Goal: Task Accomplishment & Management: Complete application form

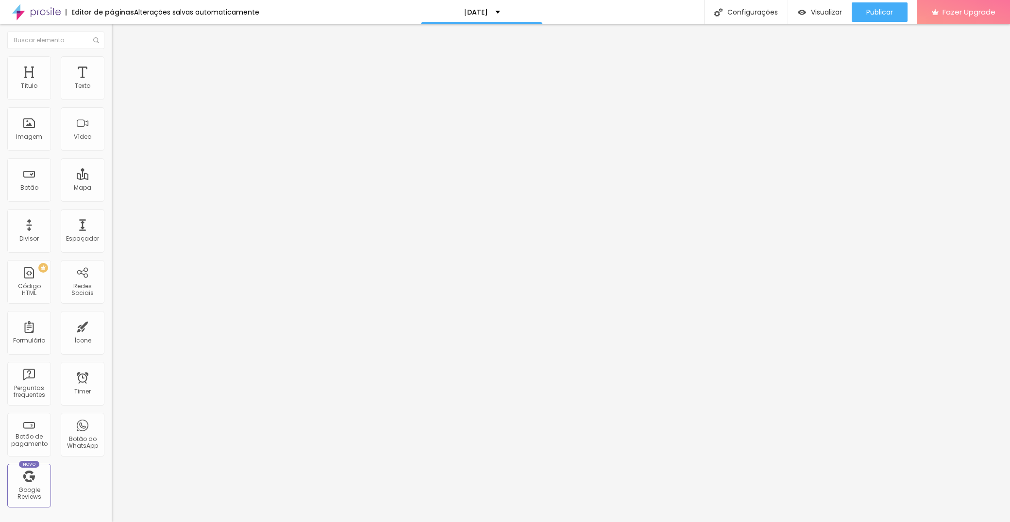
click at [112, 98] on img at bounding box center [115, 101] width 6 height 6
click at [666, 522] on div at bounding box center [505, 532] width 1010 height 9
click at [112, 98] on img at bounding box center [115, 101] width 6 height 6
click at [673, 522] on div at bounding box center [505, 532] width 1010 height 9
click at [118, 95] on div "[DATE]" at bounding box center [167, 90] width 99 height 9
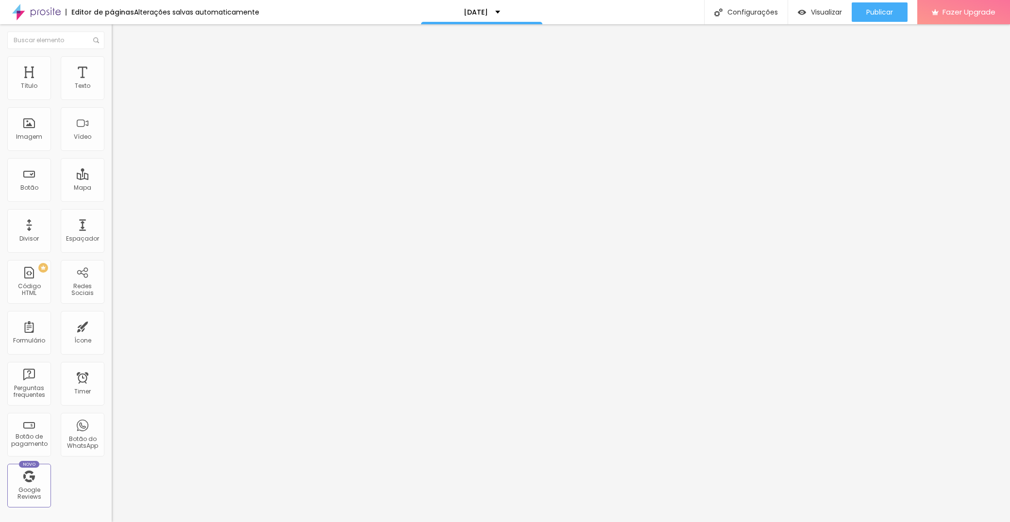
type input "[DATE]"
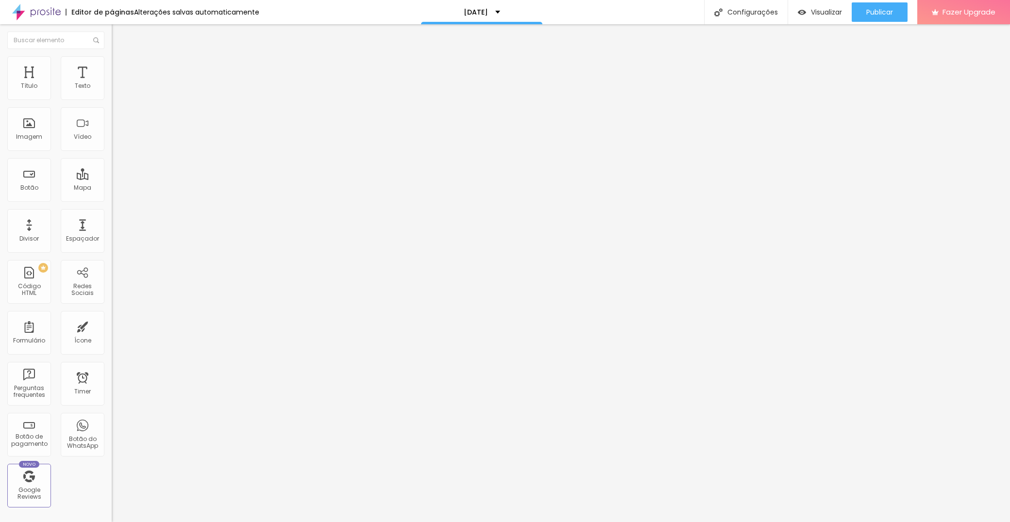
drag, startPoint x: 549, startPoint y: 240, endPoint x: 558, endPoint y: 241, distance: 9.3
type input "Coloque o seu nome aqui"
type input "Coloque o seu e-mail aqui"
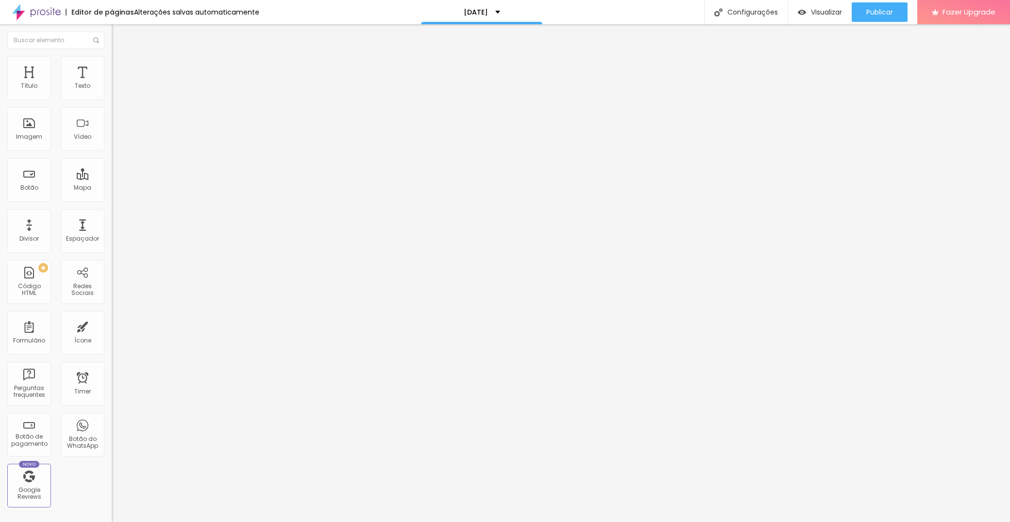
click at [112, 98] on img at bounding box center [115, 101] width 6 height 6
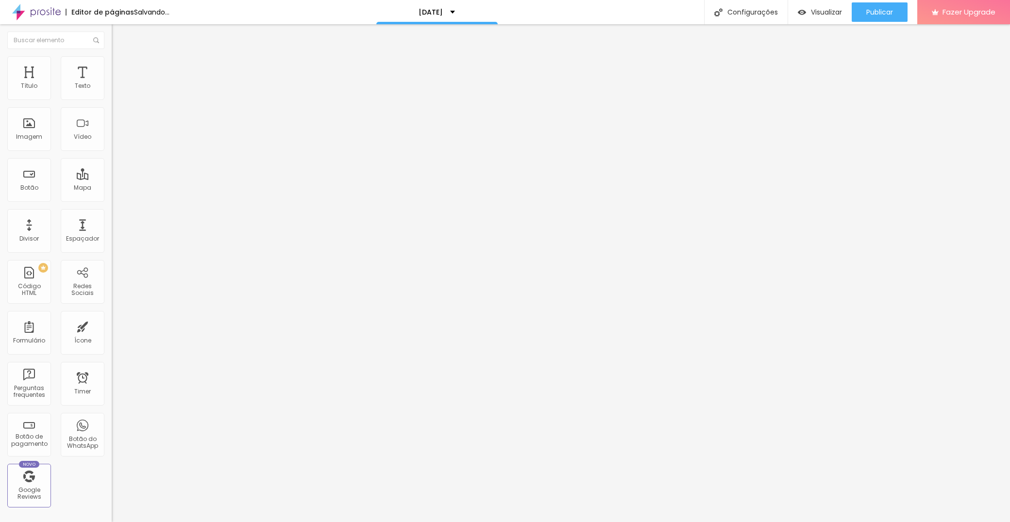
type input "Telemóvel"
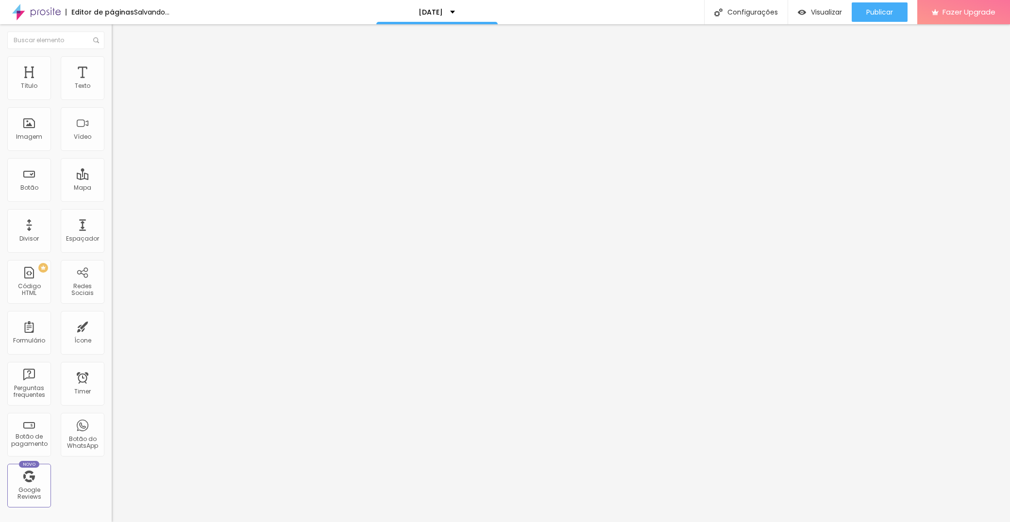
type input "Coloque aqui o seu contacto"
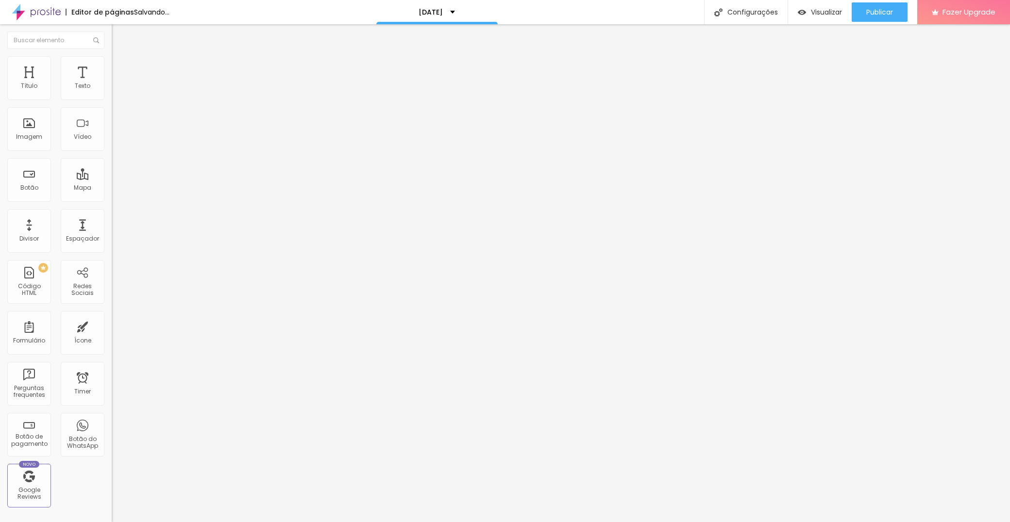
type input "Localidade"
type input "Coloque aqui a sua Localidade"
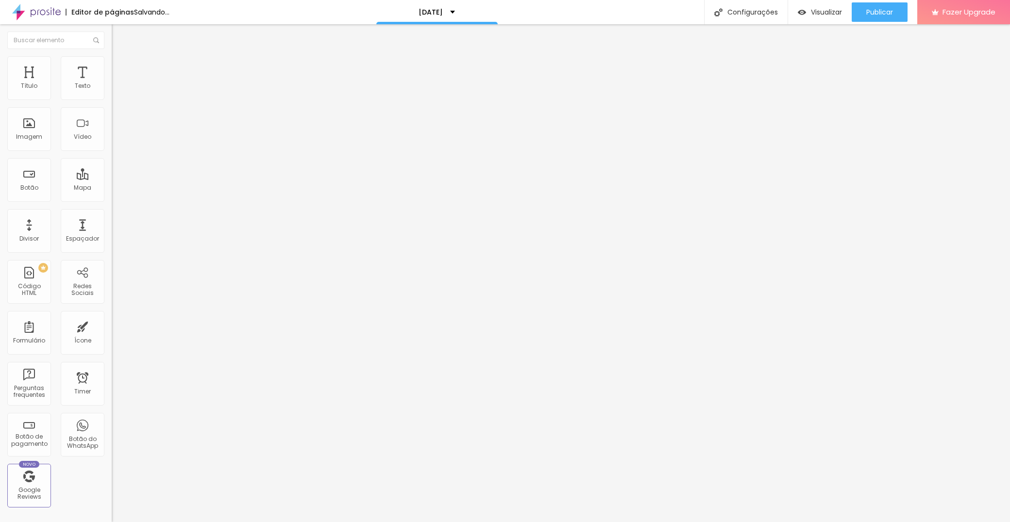
paste input "Quantas crianças vão participar na sessão?"
type input "Quantas crianças vão participar na sessão?"
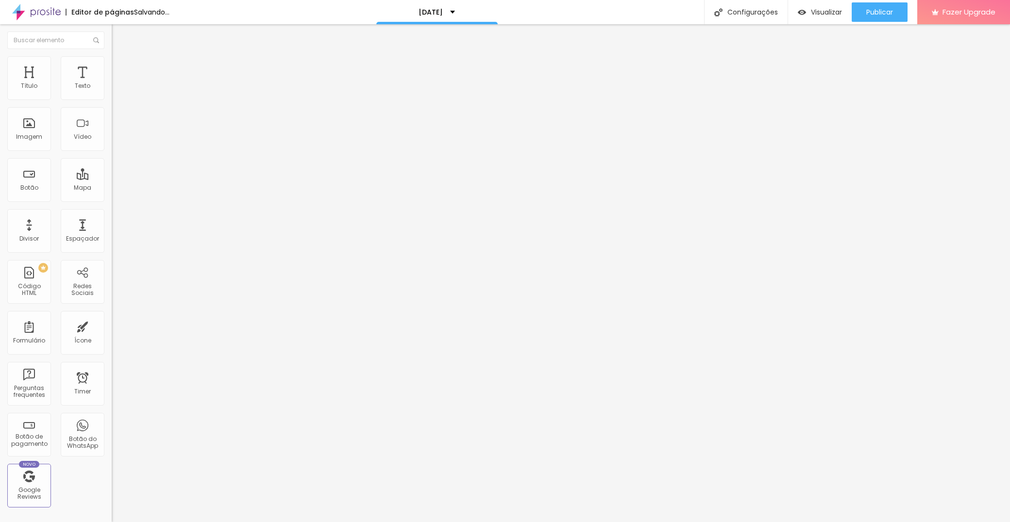
drag, startPoint x: 403, startPoint y: 367, endPoint x: 420, endPoint y: 364, distance: 16.8
type input "1"
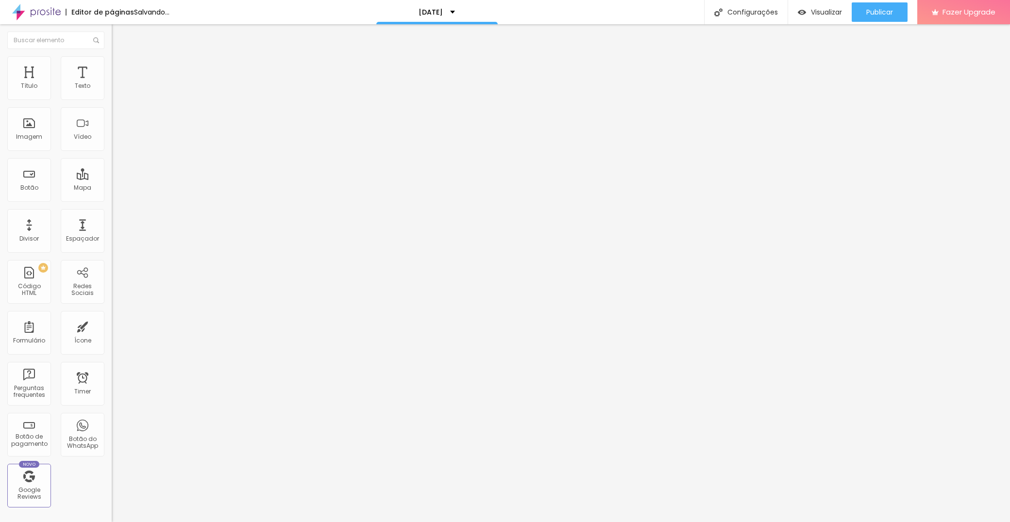
type input "2"
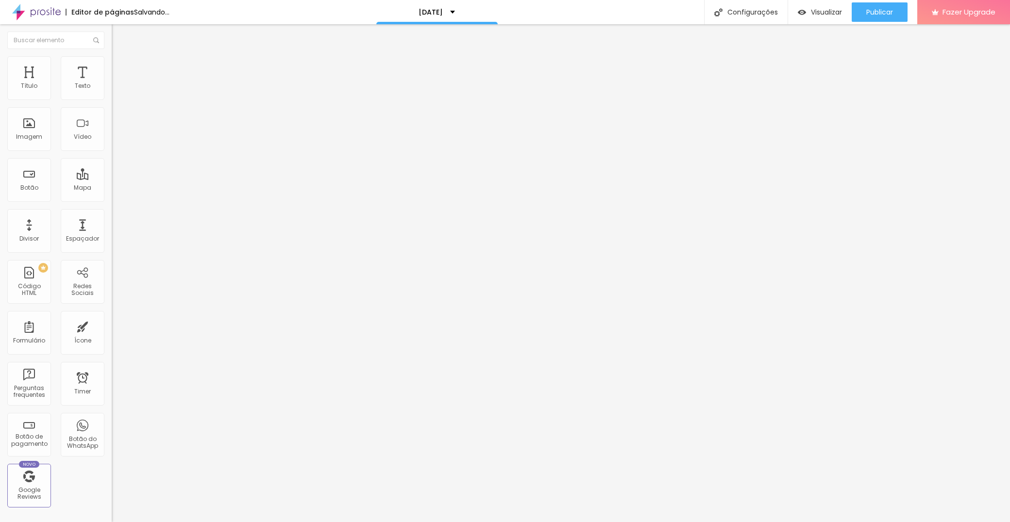
type input "3"
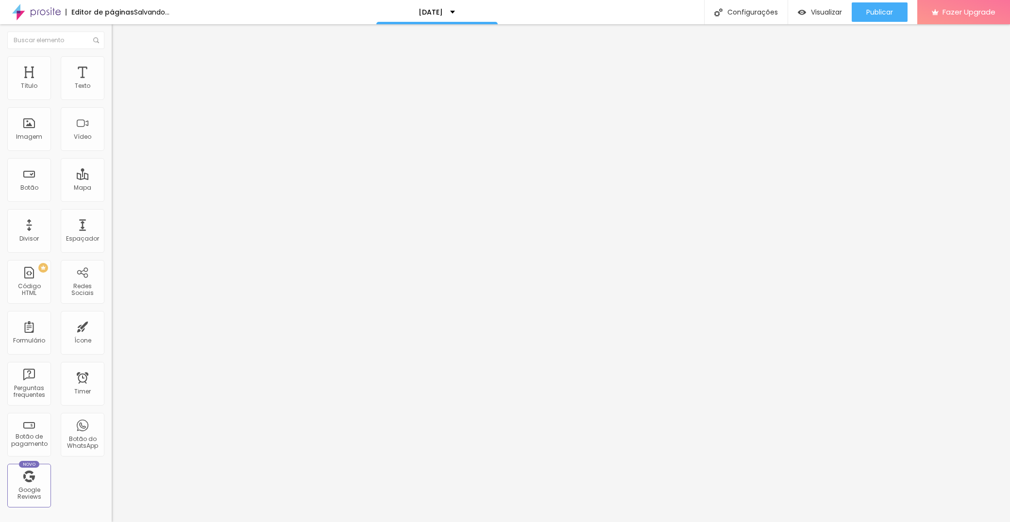
scroll to position [182, 0]
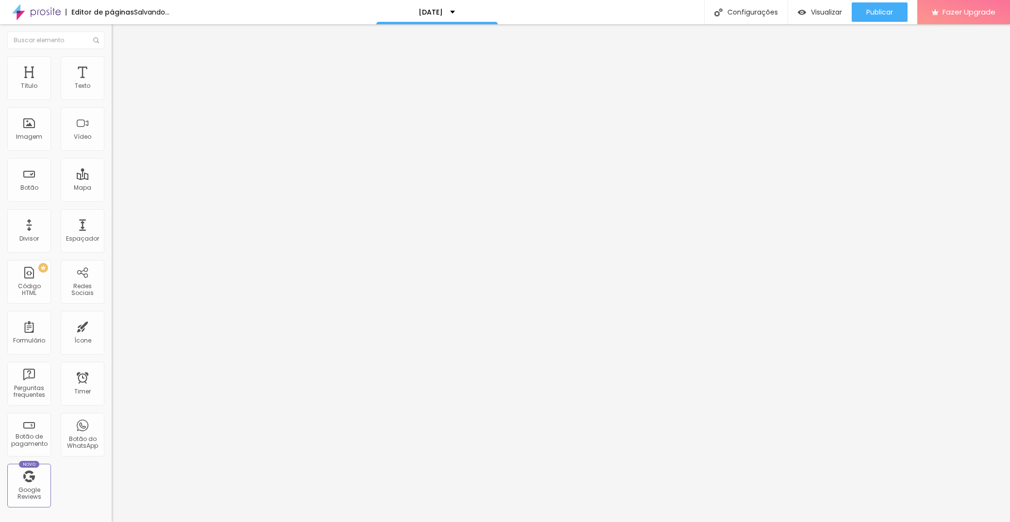
paste input "mais de 3"
type input "mais de 3"
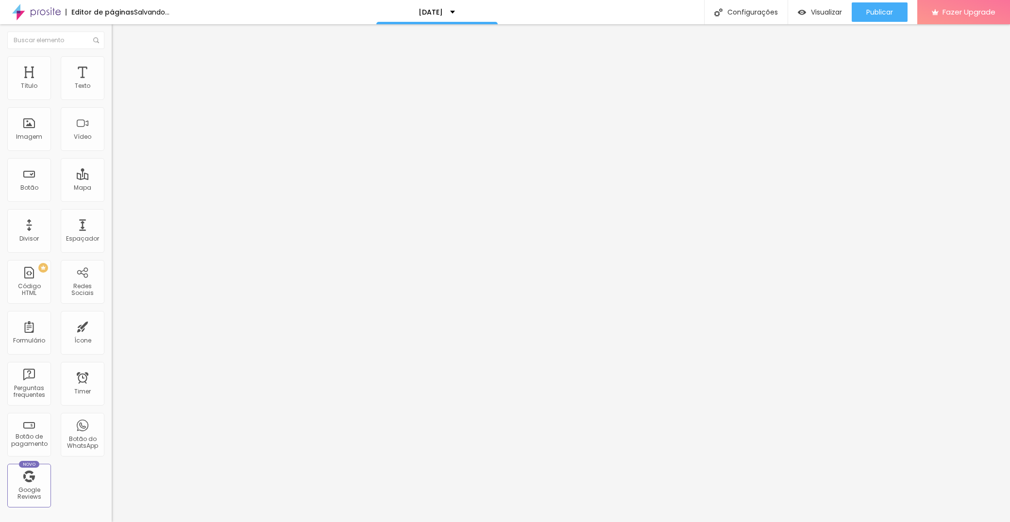
paste input "mais de 3"
type input "mais de 3"
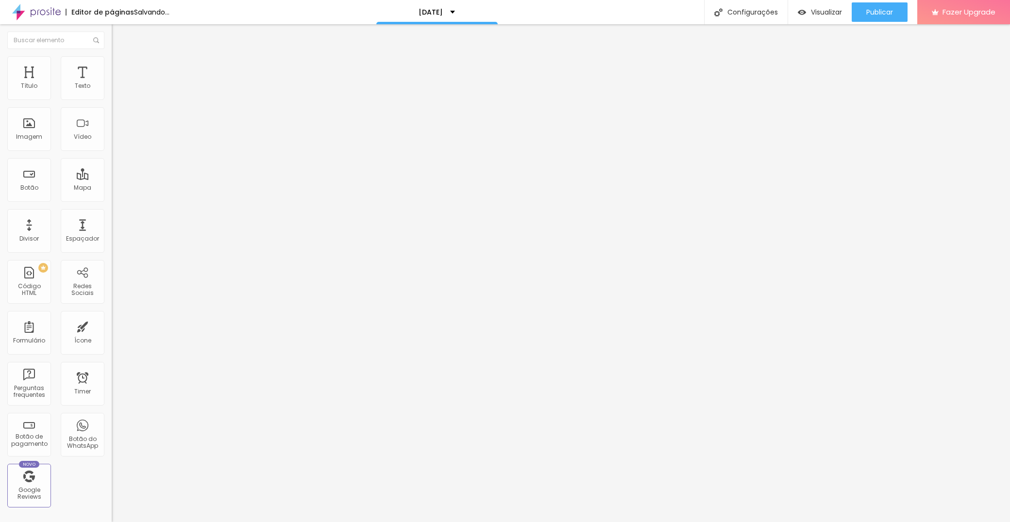
scroll to position [233, 0]
type input "Qual o nome e a idade dos participantes"
type input "Coloque aqui o nome e a idade dos participantes"
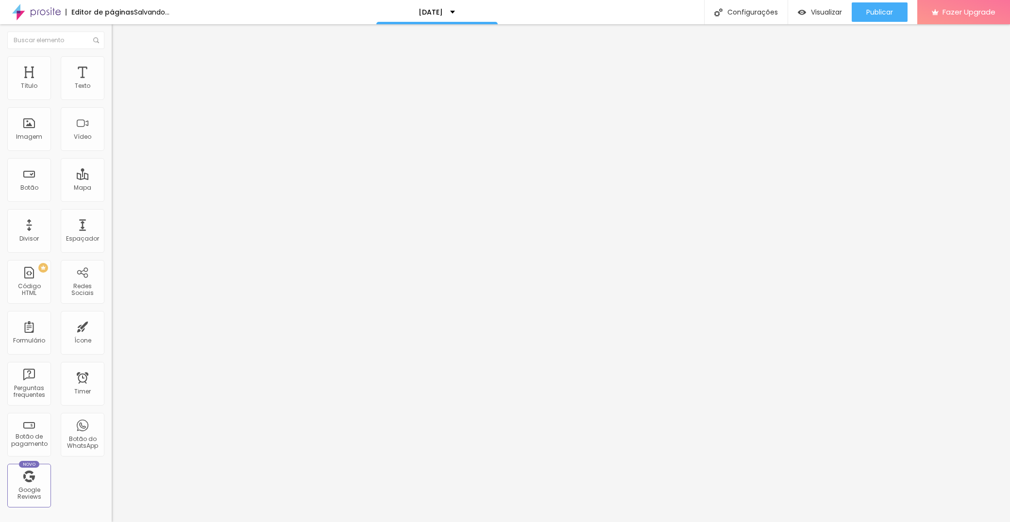
paste input "Qual a vossa disponibilidade?"
type input "Qual a vossa disponibilidade?"
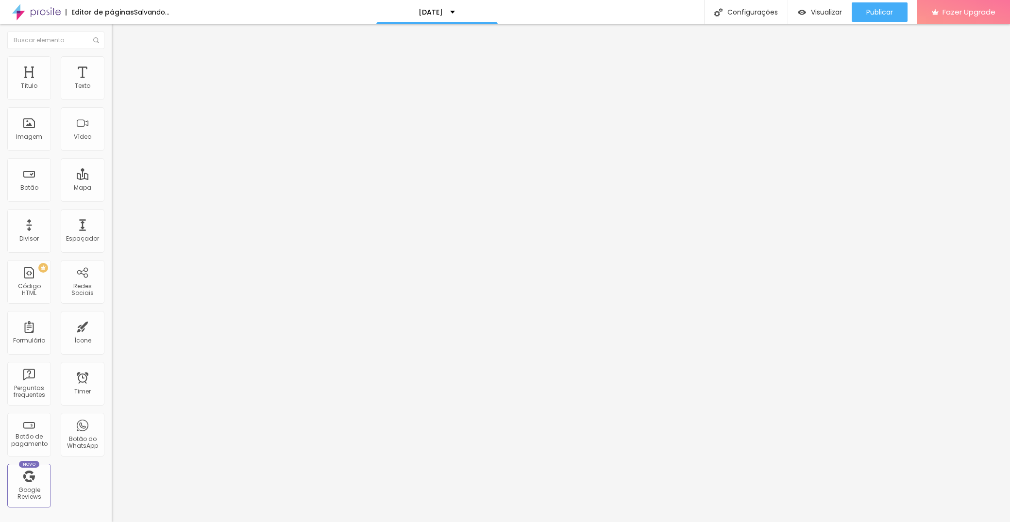
paste input "Durante a semana - Manhã"
type input "Durante a semana - Manhã"
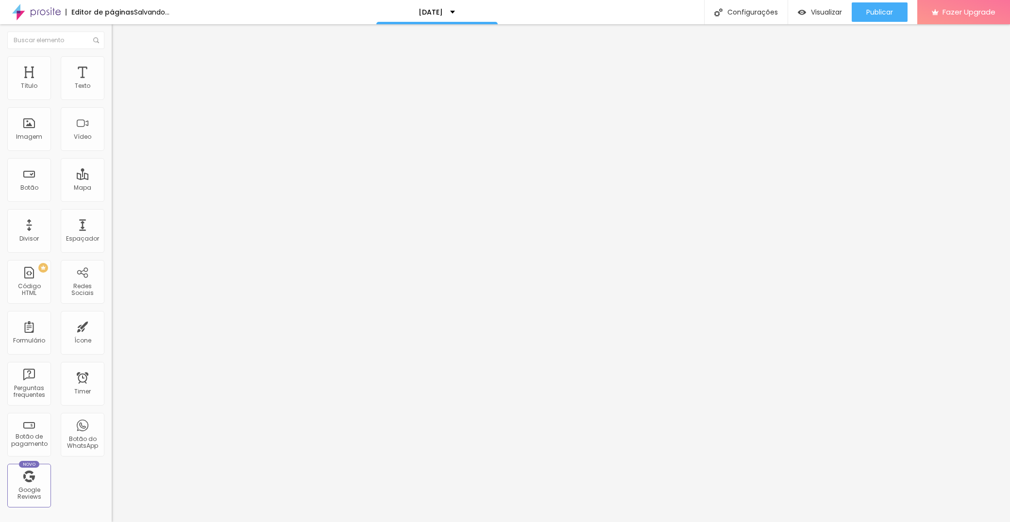
paste input "Durante a semana - Tarde"
type input "Durante a semana - Tarde"
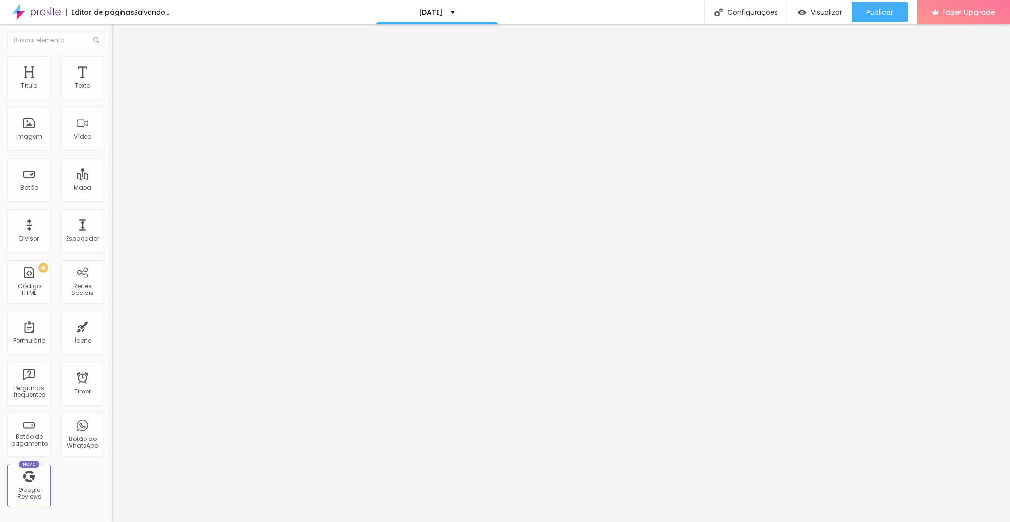
paste input "Fim de semana - Manhã"
type input "Fim de semana - Manhã"
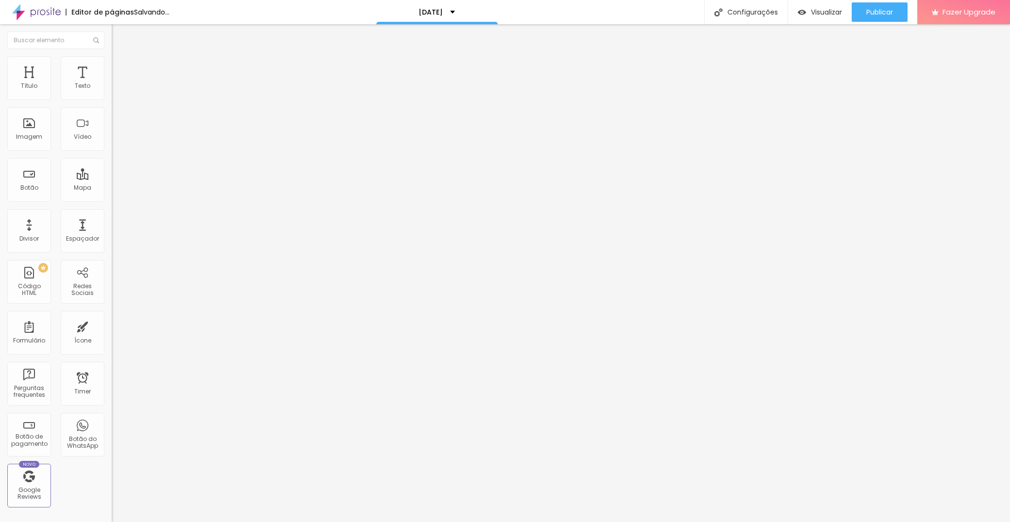
paste input "Fim de semana - Tarde"
type input "Fim de semana - Tarde"
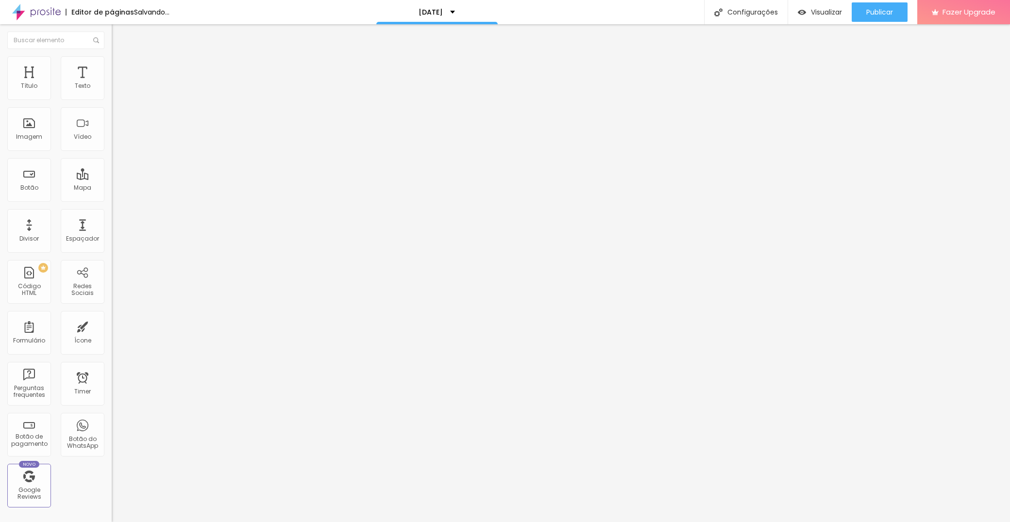
paste input "Qual o pack escolhido?"
type input "Qual o pack escolhido?"
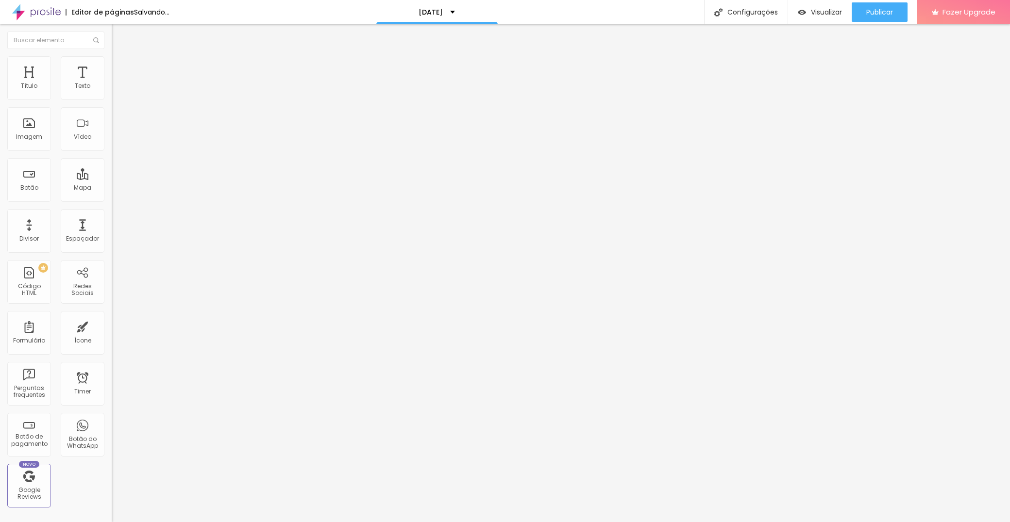
paste input "Pack 1 (140€)"
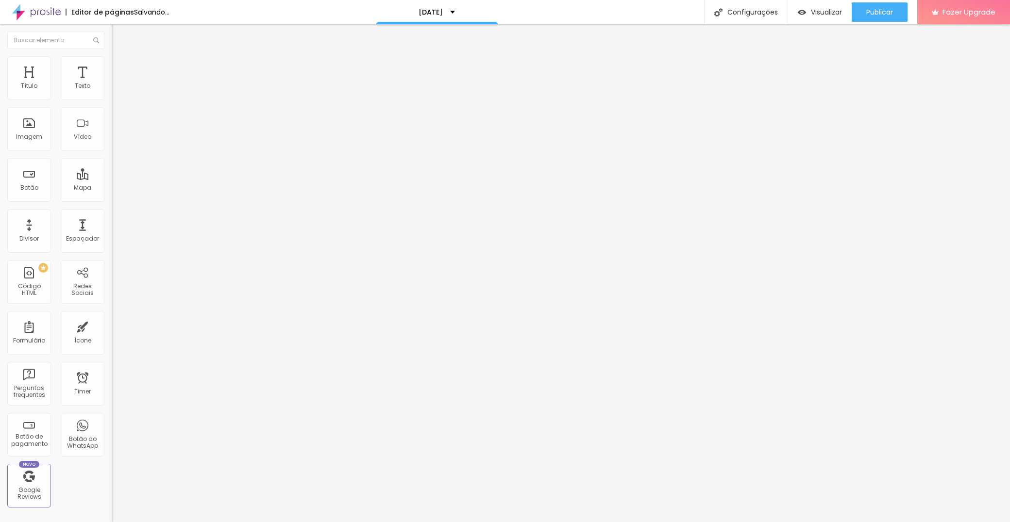
type input "Pack 1 (110€)"
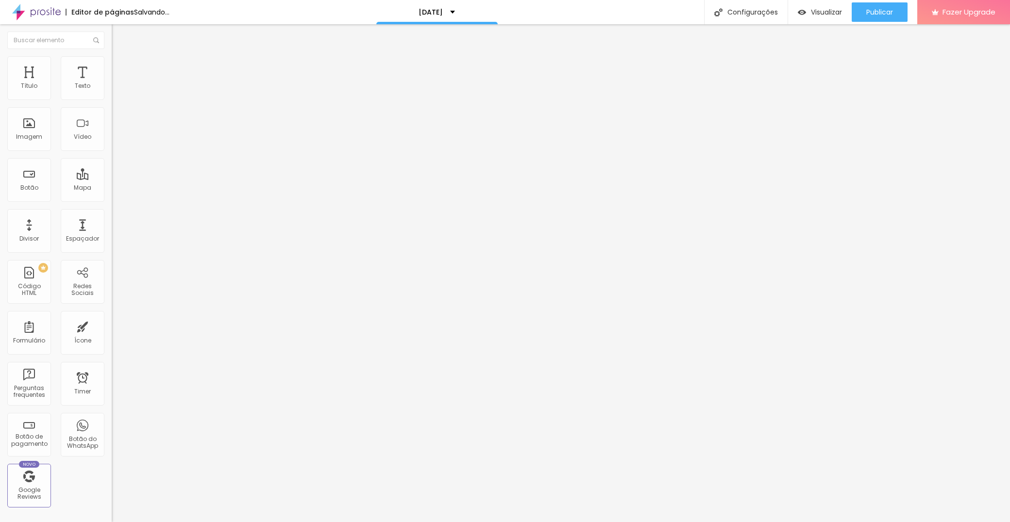
paste input "Pack 1 (140€)"
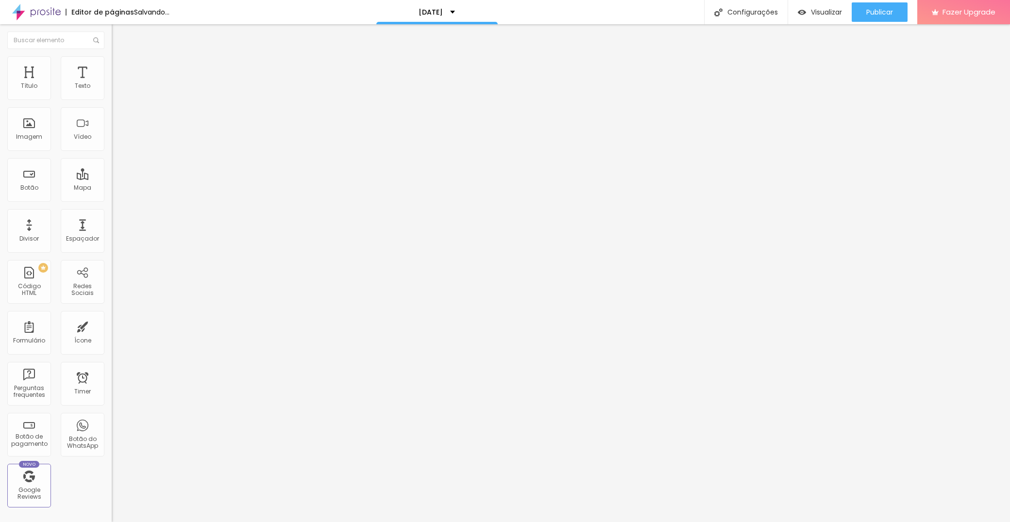
type input "Pack 2 (170€)"
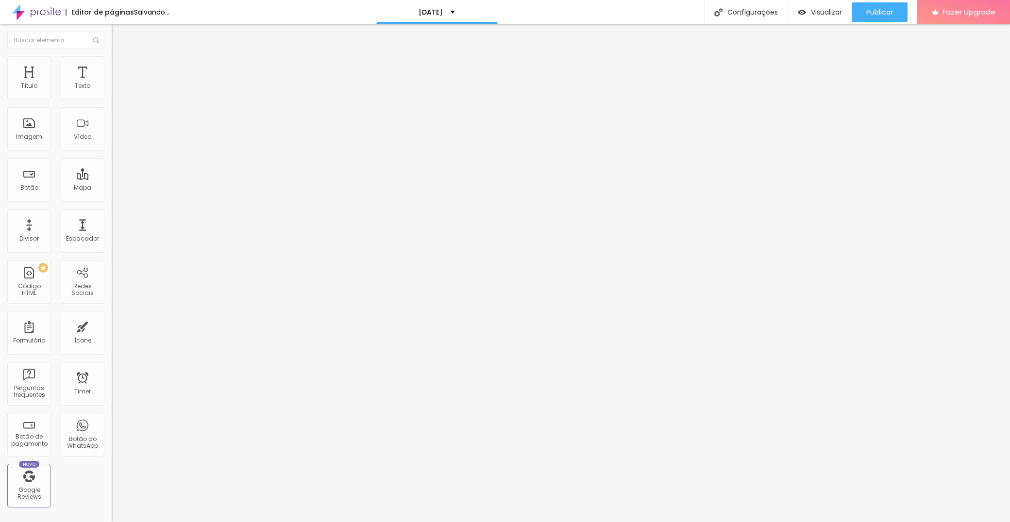
paste input "Pack 1 (140€)"
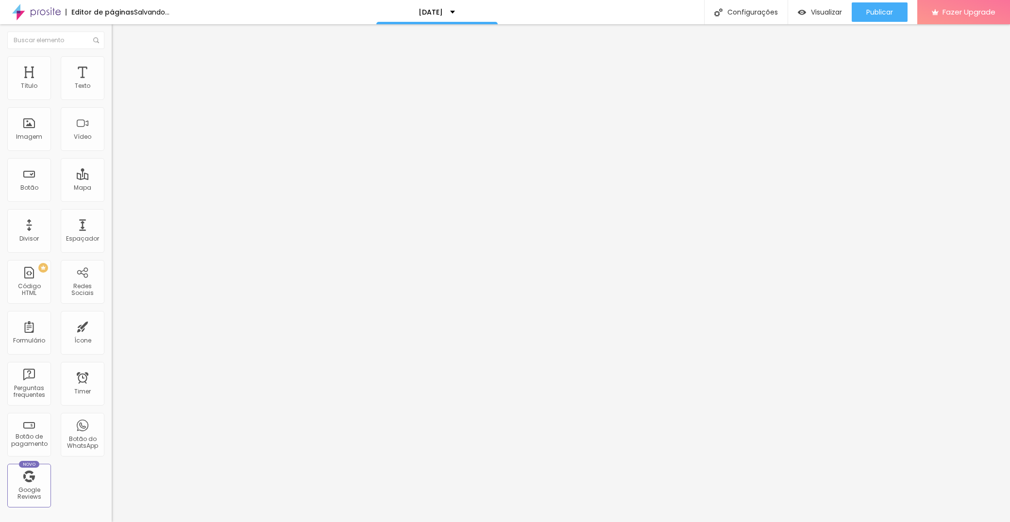
type input "Pack 3 (230€)"
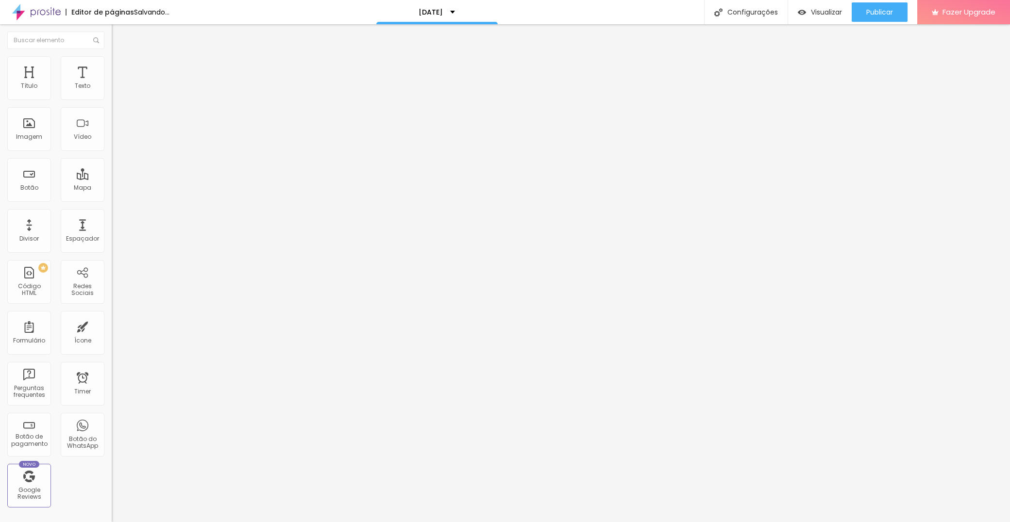
paste input "Autoriza a partilha de imagens da sessão como forma de divulgação de trabalho?"
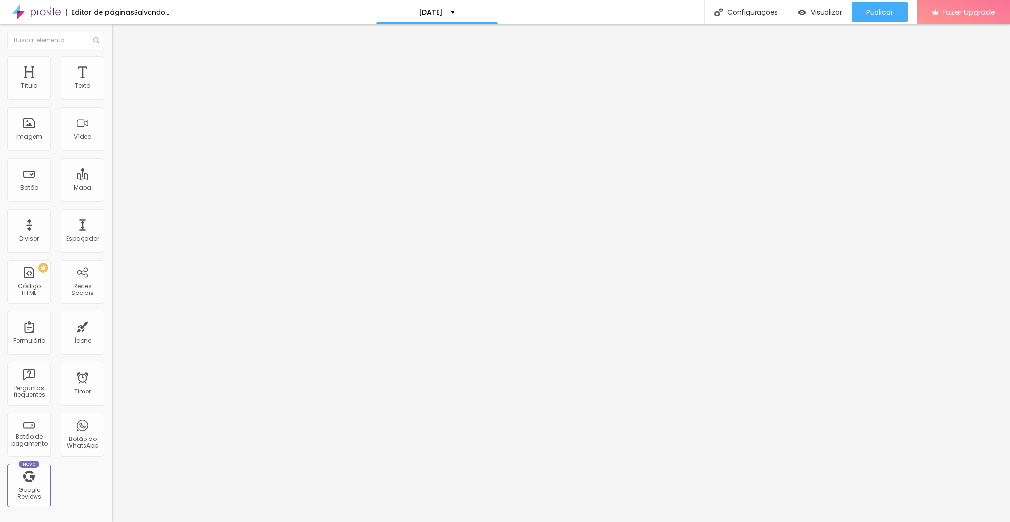
type input "Autoriza a partilha de imagens da sessão como forma de divulgação de trabalho?"
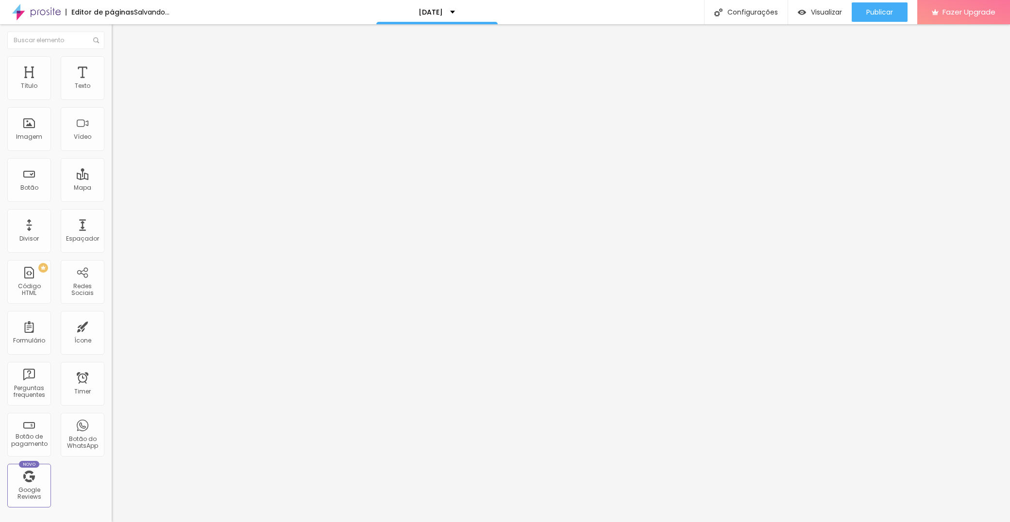
type input "s"
type input "Sim"
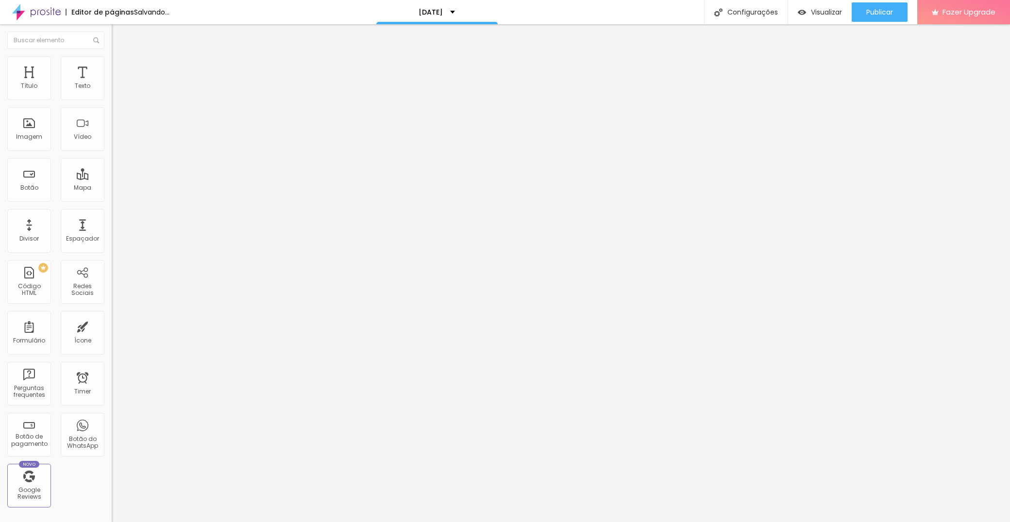
type input "Não"
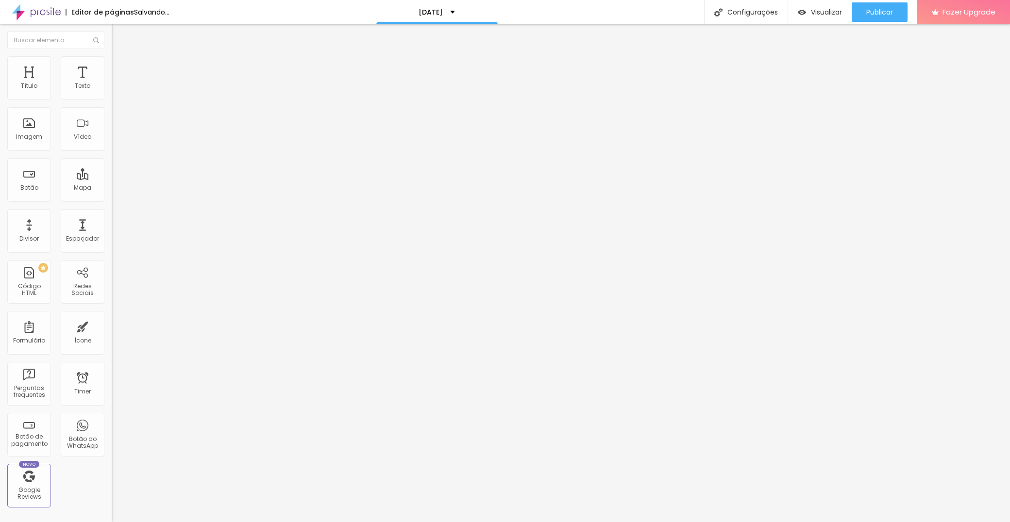
drag, startPoint x: 342, startPoint y: 271, endPoint x: 377, endPoint y: 314, distance: 54.5
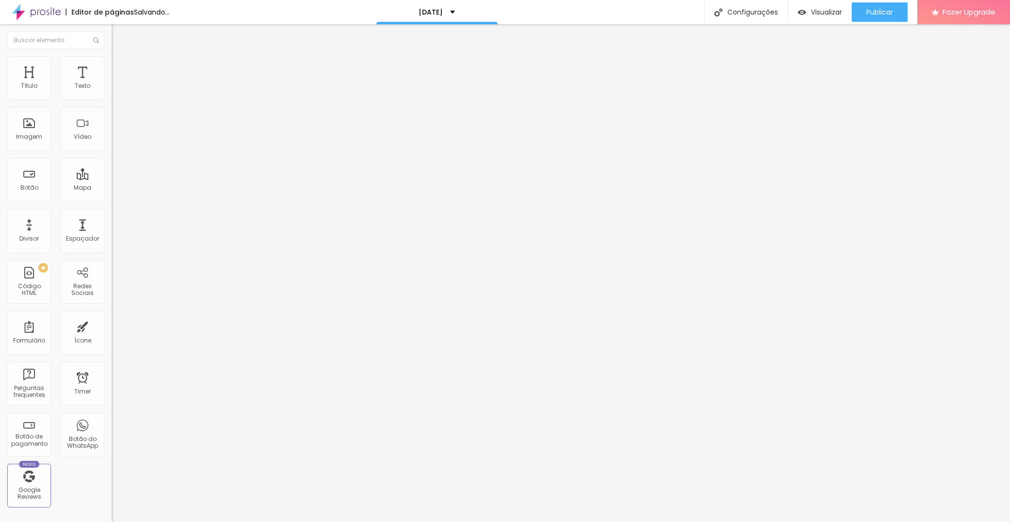
click at [112, 98] on img at bounding box center [115, 101] width 6 height 6
drag, startPoint x: 563, startPoint y: 305, endPoint x: 545, endPoint y: 305, distance: 18.0
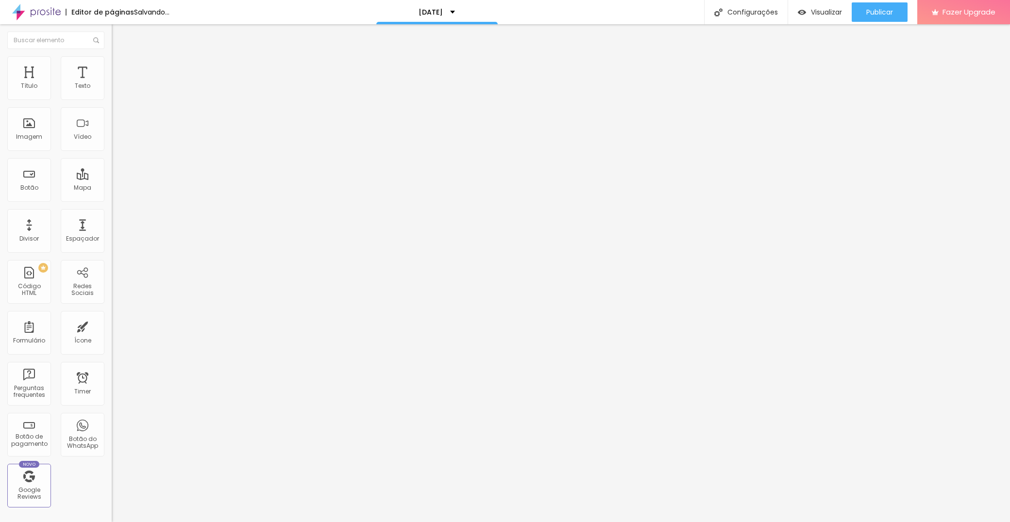
scroll to position [1, 0]
paste input "aqui"
type input "Coloque o seu contacto aqui"
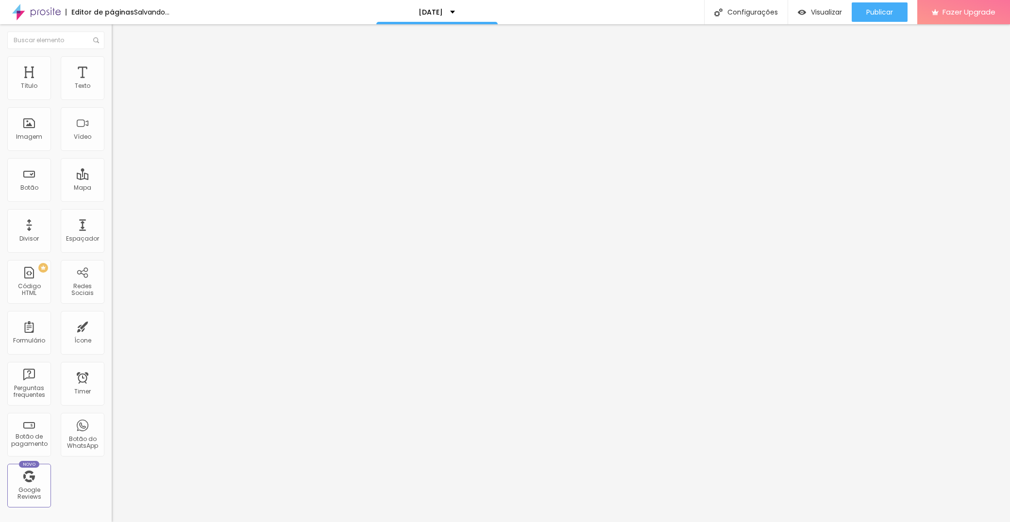
paste input "aqui"
type input "Coloque a sua Localidade aqui"
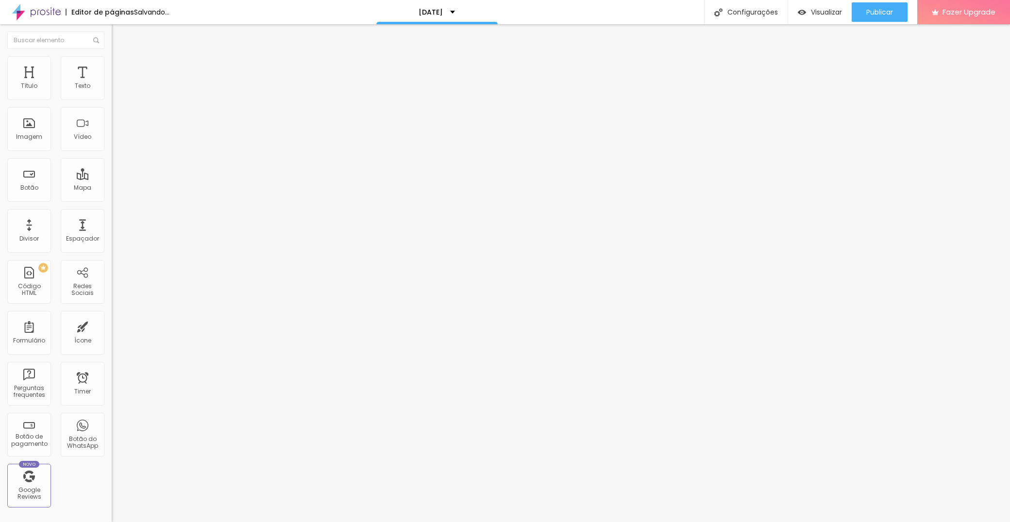
click at [112, 98] on img at bounding box center [115, 101] width 6 height 6
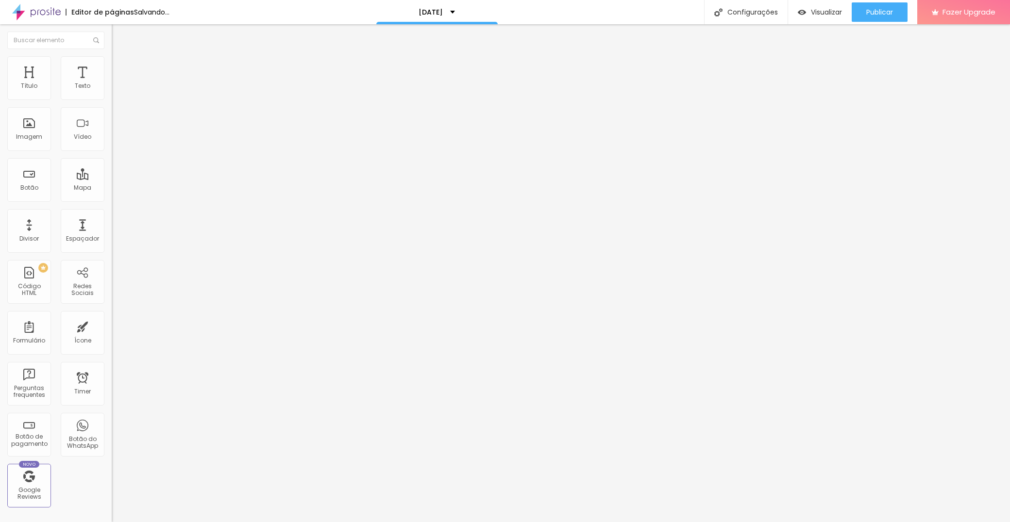
paste input "Consentimento para comunicações - Aceito que os meus dados sejam guardados por …"
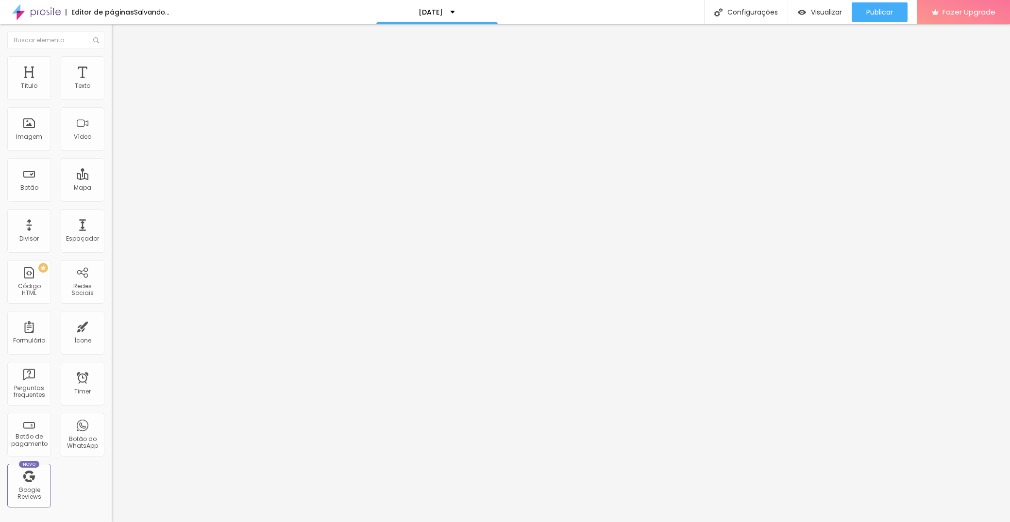
type input "Consentimento para comunicações - Aceito que os meus dados sejam guardados por …"
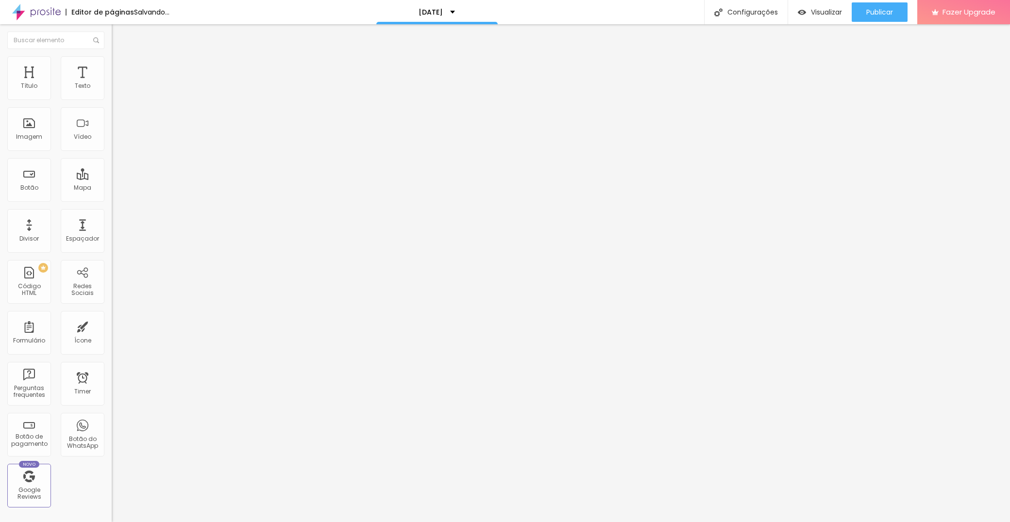
paste input "Sim, aceito"
type input "Sim, aceito"
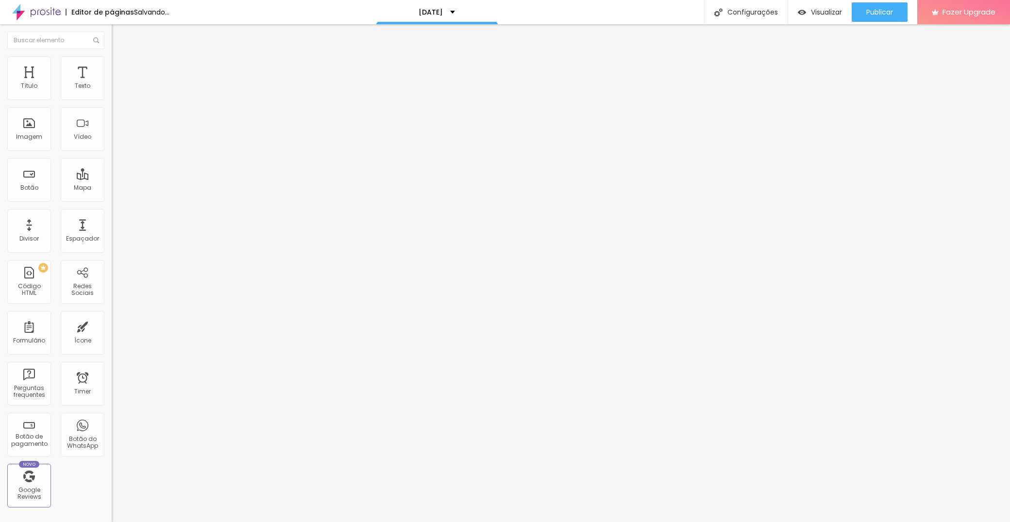
type input "Não aceito"
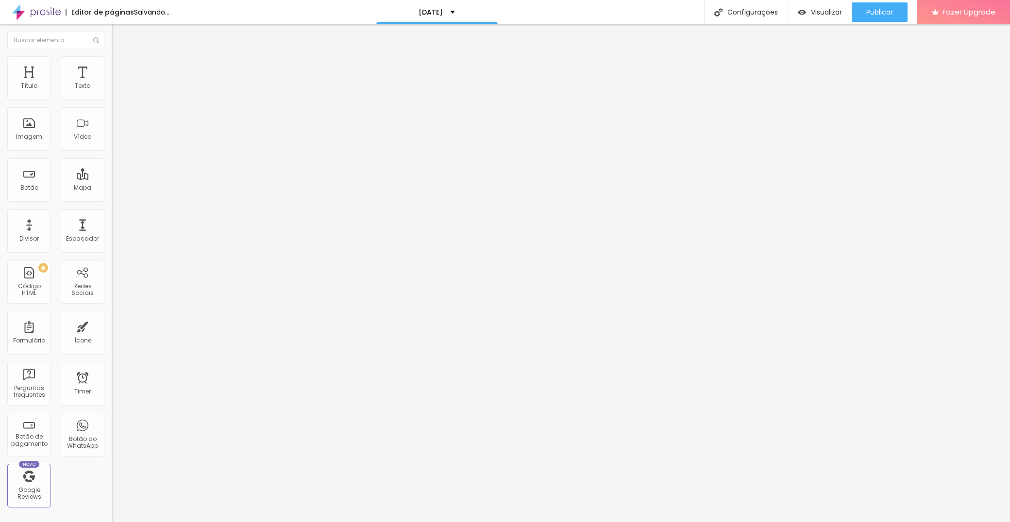
scroll to position [690, 0]
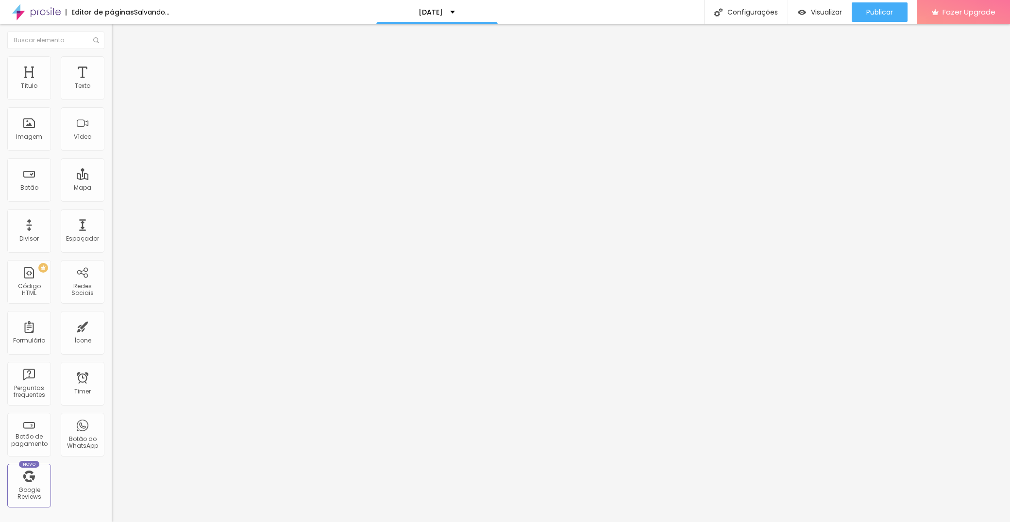
paste input "Termos e Condições"
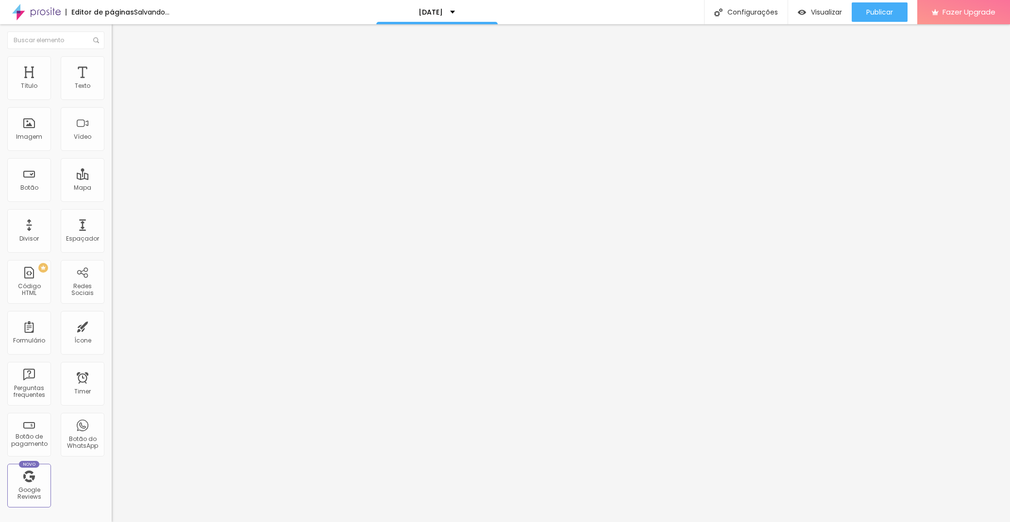
type input "Termos e Condições"
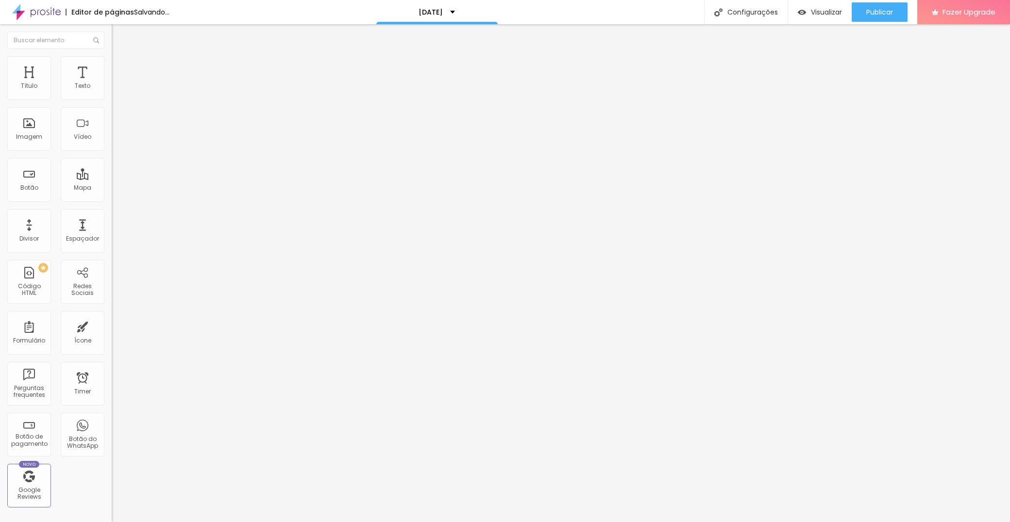
paste input "Declaro que li e aceito os termos e condições de [PERSON_NAME] Photography pres…"
type input "Declaro que li e aceito os termos e condições de [PERSON_NAME] Photography pres…"
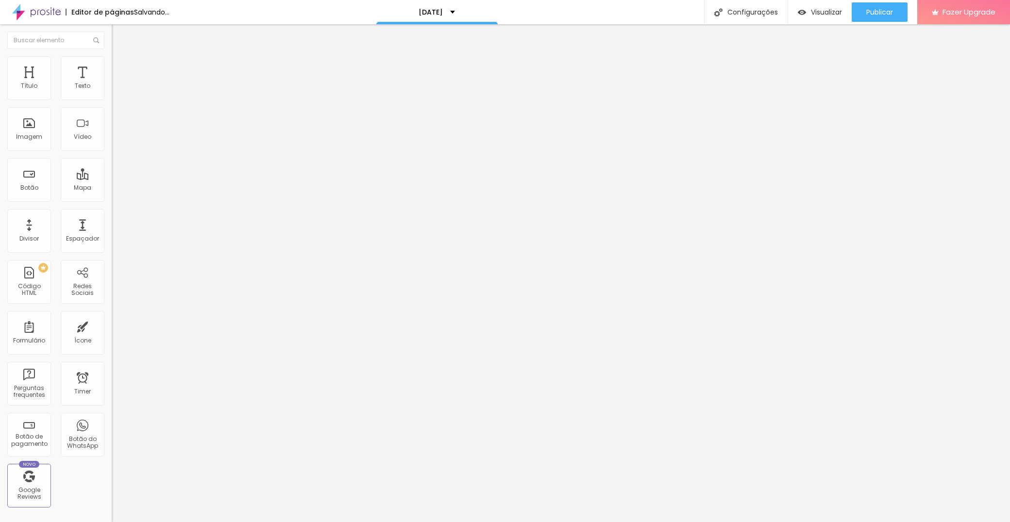
scroll to position [612, 0]
drag, startPoint x: 342, startPoint y: 197, endPoint x: 341, endPoint y: 372, distance: 174.7
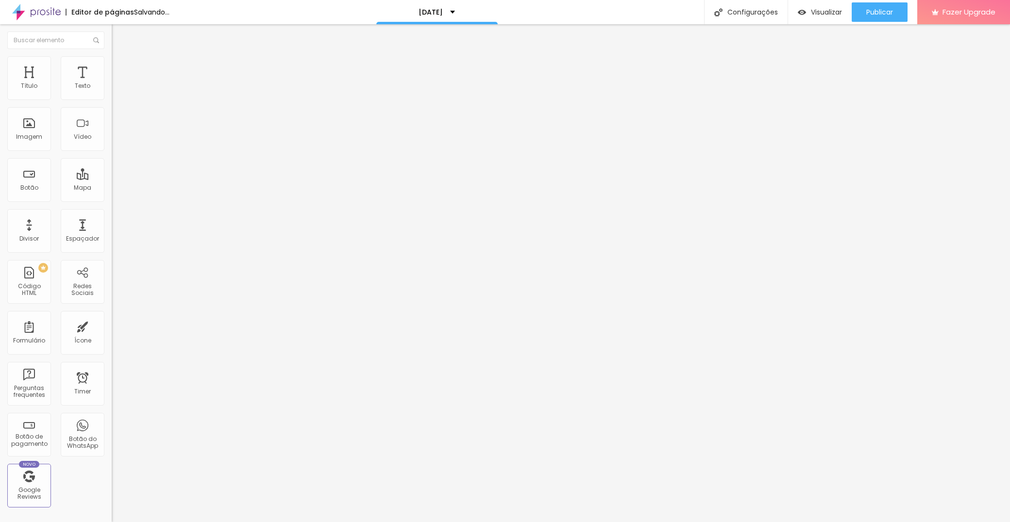
click at [118, 95] on div "[DATE]" at bounding box center [167, 90] width 99 height 9
click at [112, 98] on img at bounding box center [115, 101] width 6 height 6
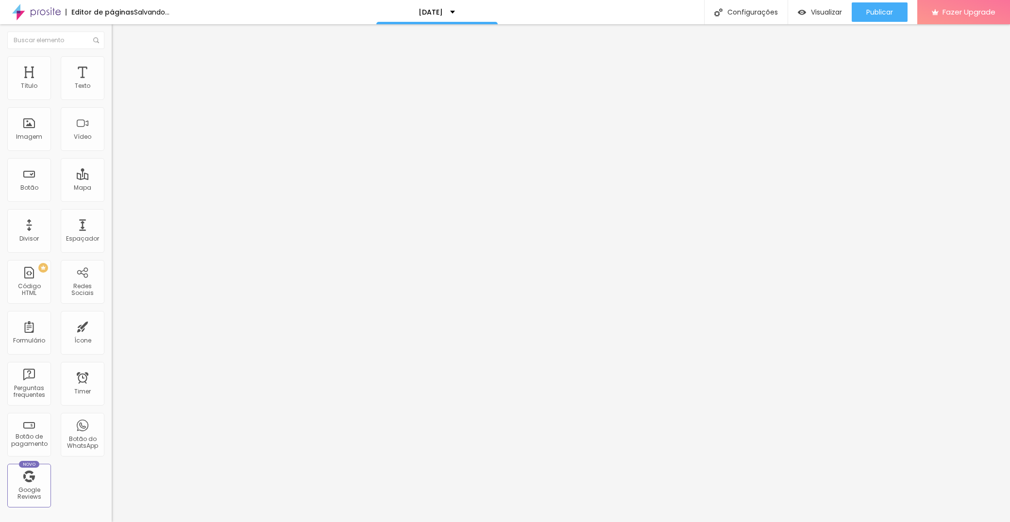
type input "Declaro que li e aceito os termos e condições de [PERSON_NAME] Photography"
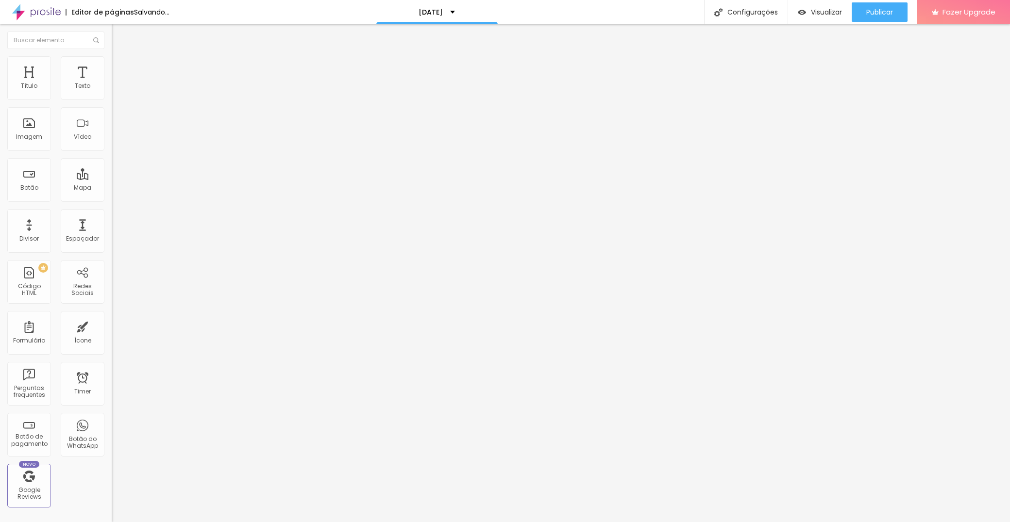
click at [120, 67] on span "Estilo" at bounding box center [127, 63] width 15 height 8
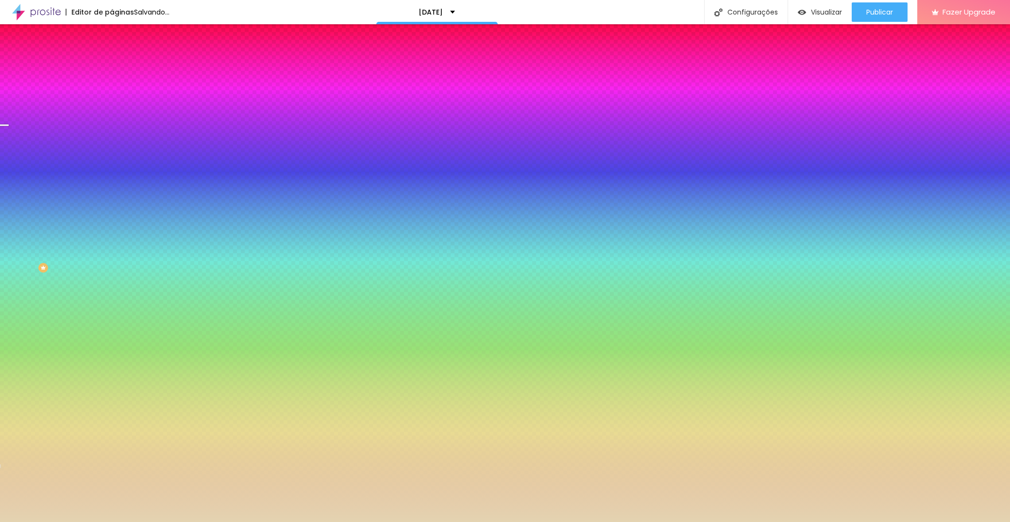
click at [120, 68] on span "Avançado" at bounding box center [136, 72] width 32 height 8
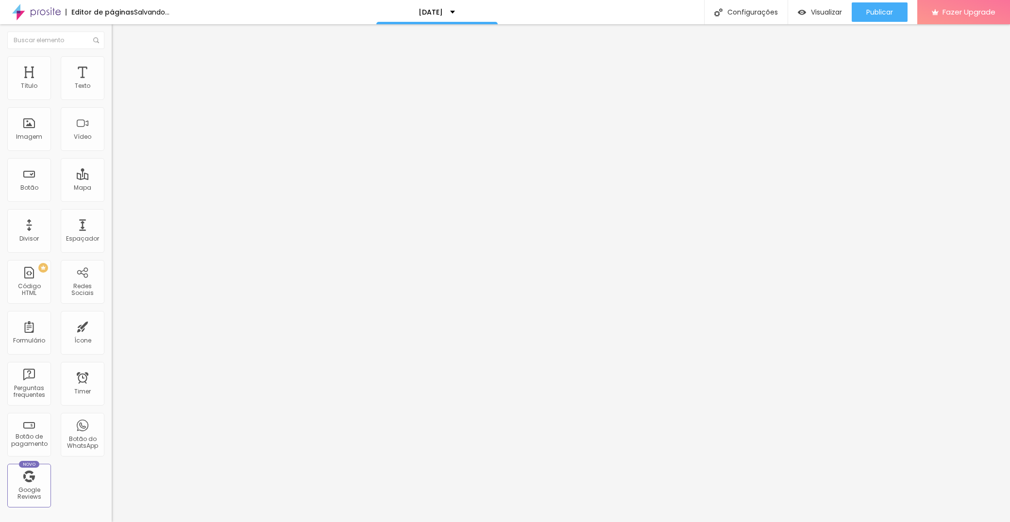
click at [120, 65] on span "Estilo" at bounding box center [127, 63] width 15 height 8
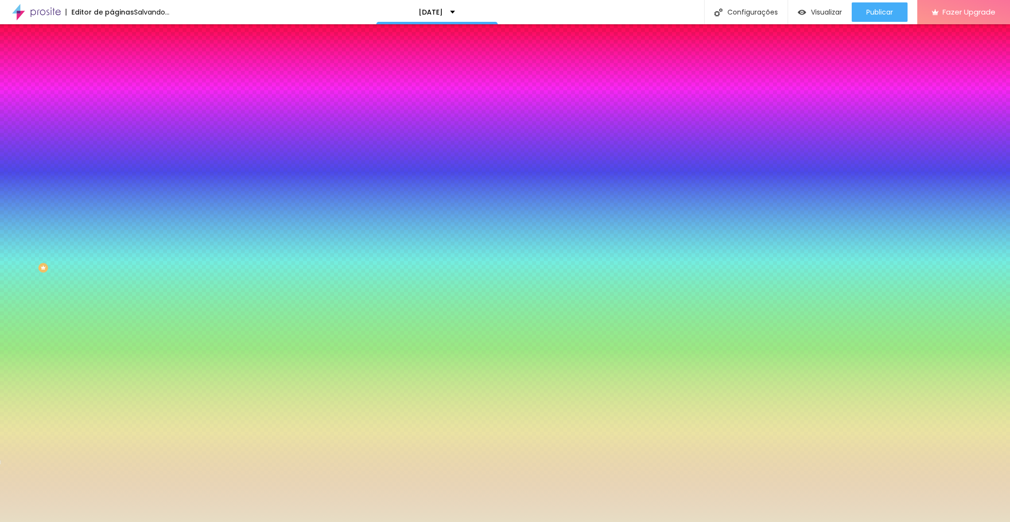
click at [112, 66] on li "Avançado" at bounding box center [168, 71] width 112 height 10
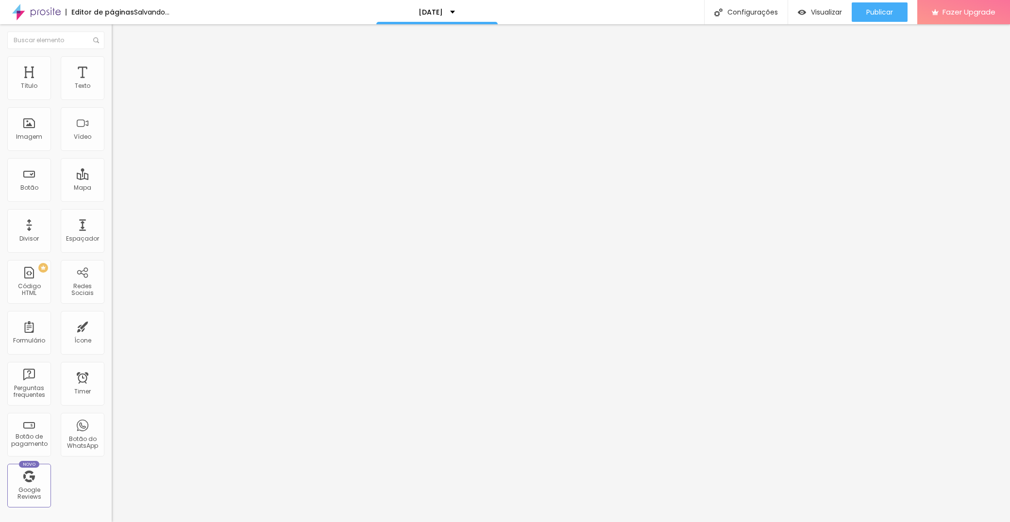
click at [112, 64] on li "Estilo" at bounding box center [168, 61] width 112 height 10
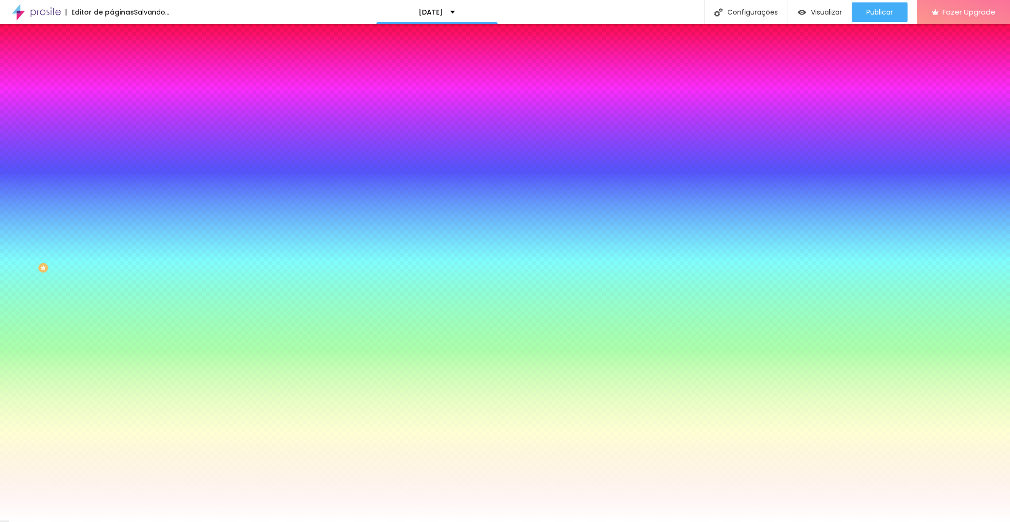
click at [112, 66] on li "Avançado" at bounding box center [168, 71] width 112 height 10
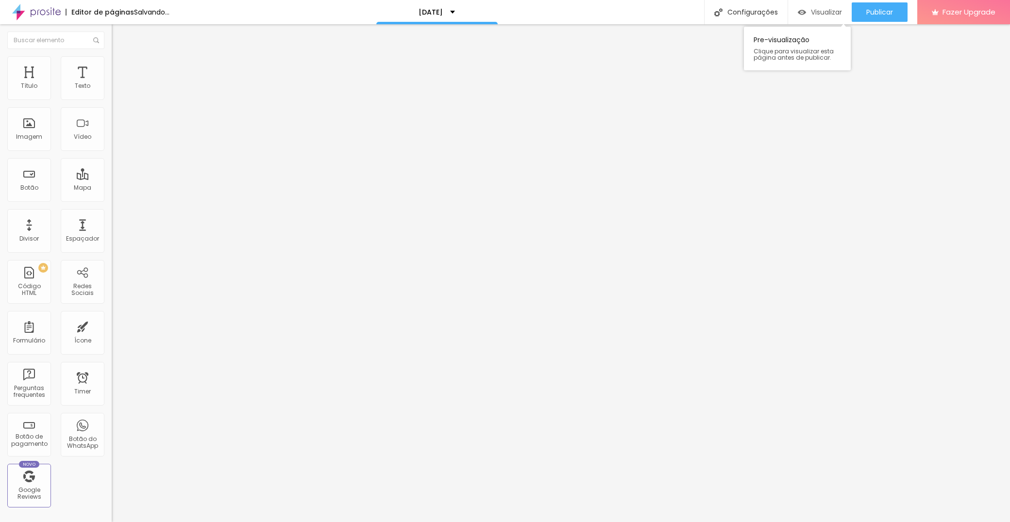
click at [829, 8] on span "Visualizar" at bounding box center [826, 12] width 31 height 8
